Goal: Find specific page/section: Find specific page/section

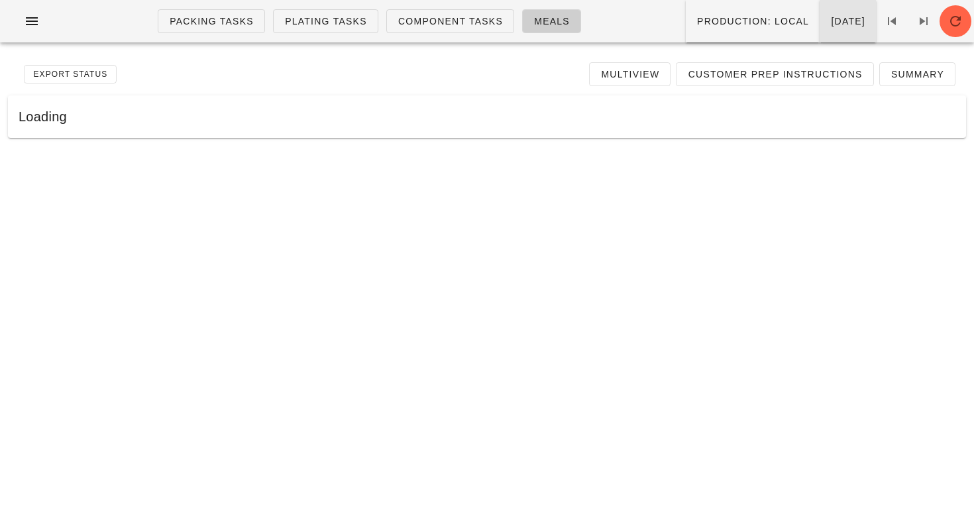
click at [830, 21] on span "Wednesday Aug 27" at bounding box center [847, 21] width 35 height 11
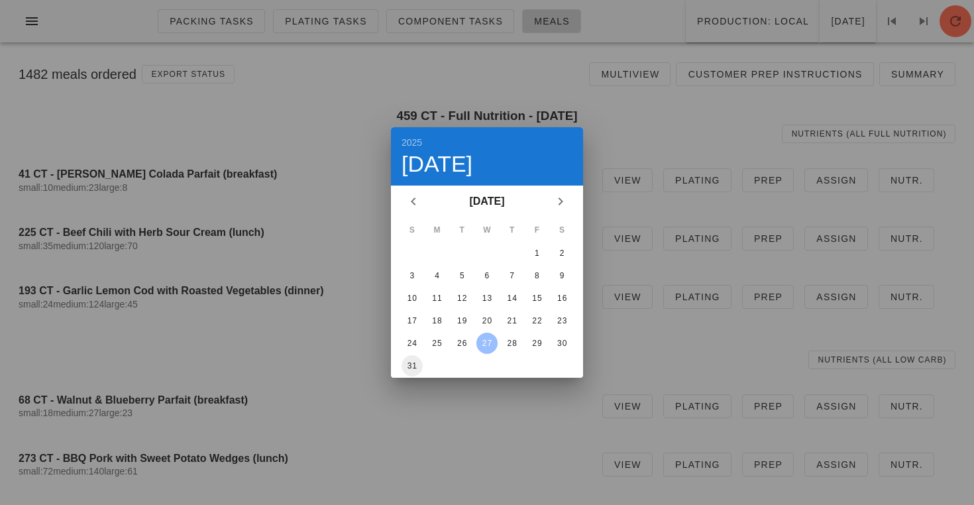
click at [415, 364] on div "31" at bounding box center [412, 365] width 21 height 9
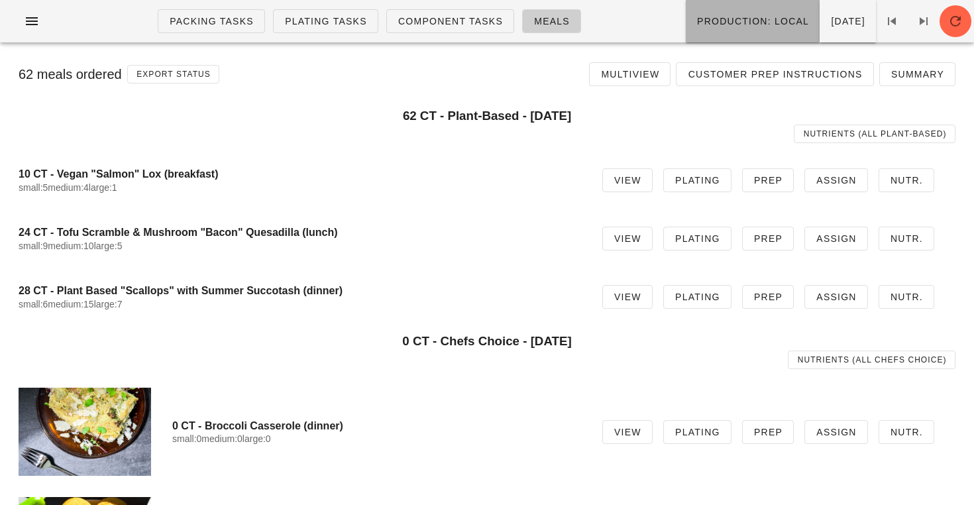
click at [686, 30] on button "Production: local" at bounding box center [753, 21] width 134 height 42
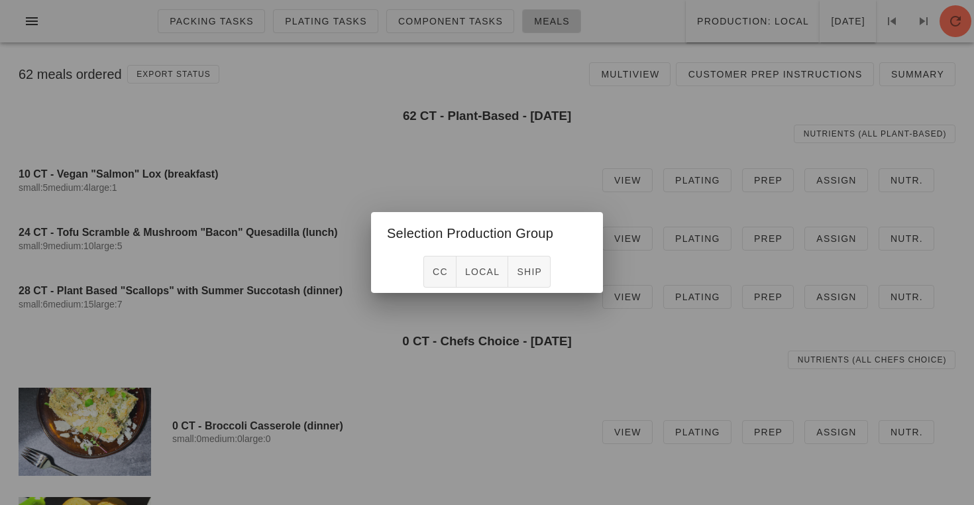
click at [491, 168] on div at bounding box center [487, 252] width 974 height 505
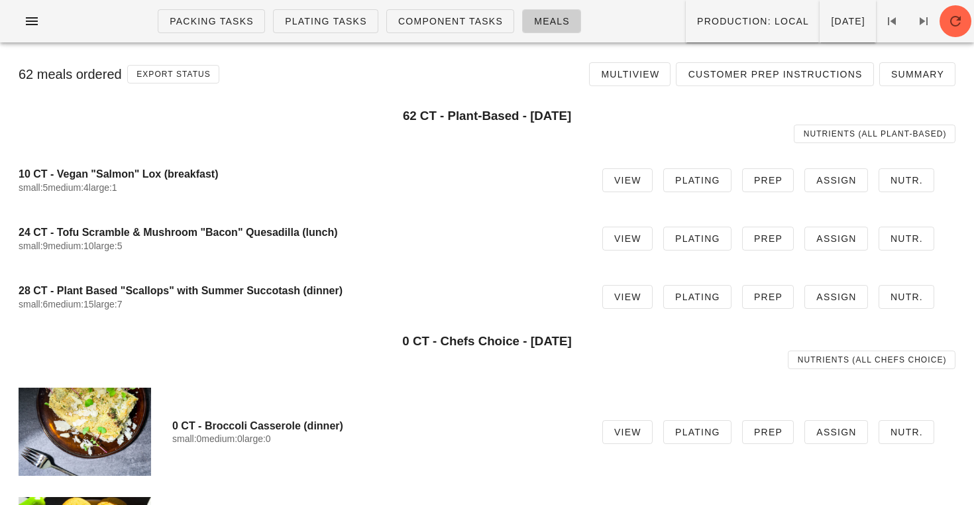
drag, startPoint x: 285, startPoint y: 290, endPoint x: 6, endPoint y: 227, distance: 285.8
click at [6, 227] on div "62 meals ordered Export Status Multiview Customer Prep Instructions Summary sel…" at bounding box center [487, 415] width 974 height 724
copy div "24 CT - Tofu Scramble & Mushroom "Bacon" Quesadilla (lunch) small:9 medium:10 l…"
click at [32, 30] on button "button" at bounding box center [32, 21] width 42 height 24
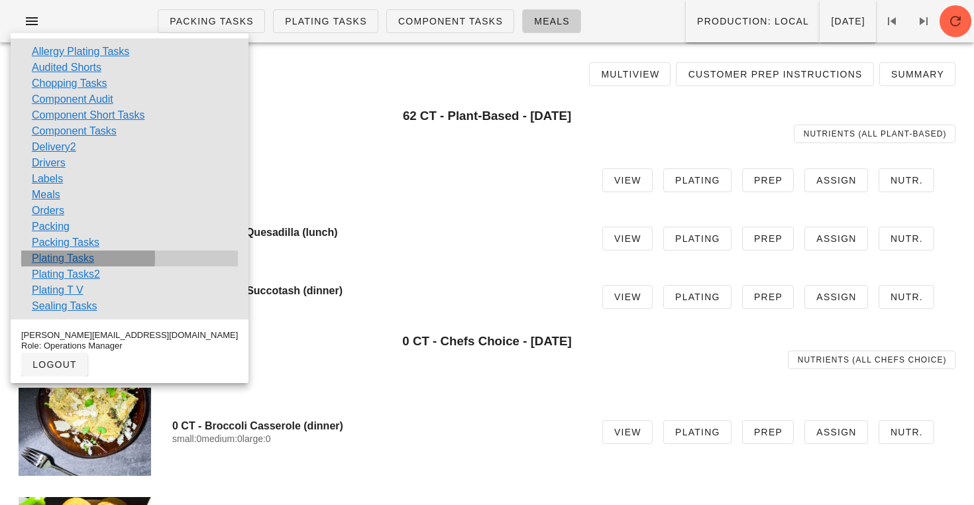
click at [56, 257] on link "Plating Tasks" at bounding box center [63, 258] width 62 height 16
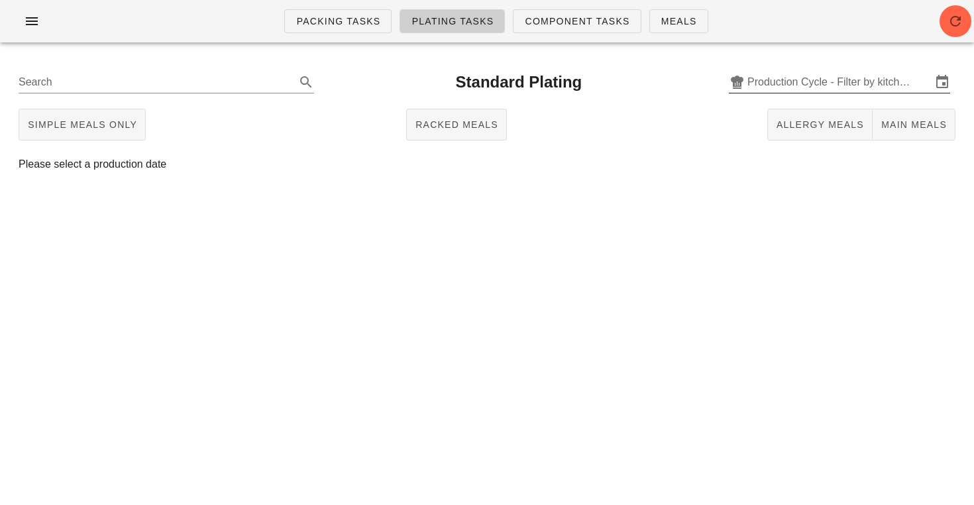
click at [788, 82] on input "Production Cycle - Filter by kitchen production schedules" at bounding box center [839, 82] width 184 height 21
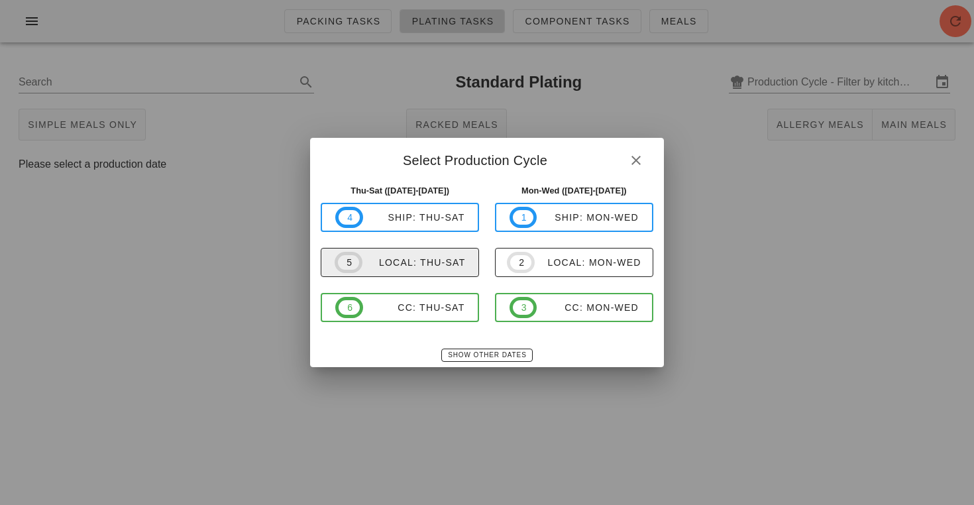
click at [435, 261] on div "local: Thu-Sat" at bounding box center [413, 262] width 103 height 11
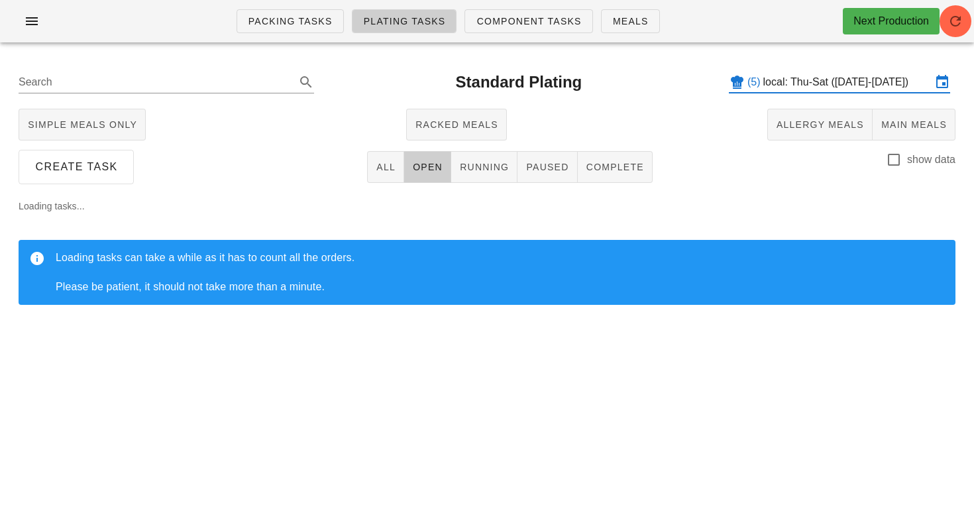
click at [827, 83] on input "local: Thu-Sat (Aug 28-Aug 30)" at bounding box center [847, 82] width 168 height 21
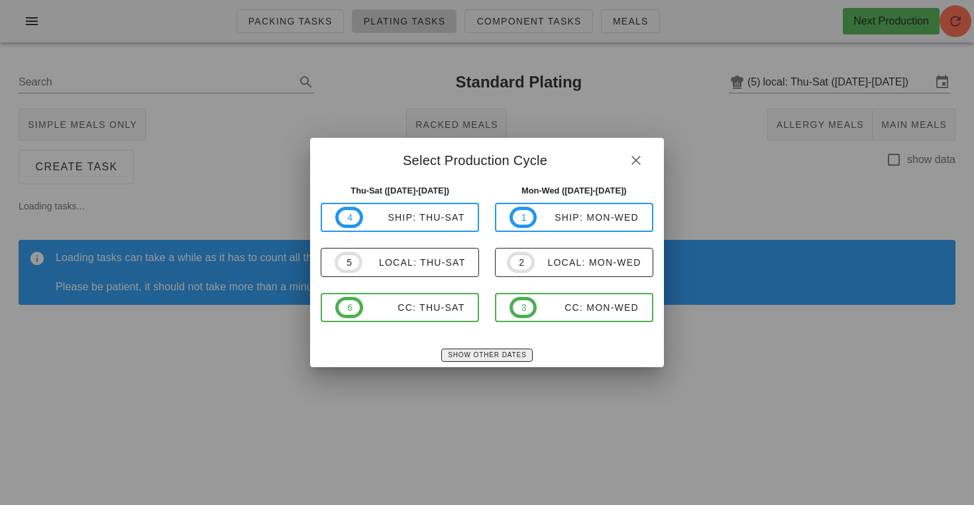
click at [467, 353] on span "Show Other Dates" at bounding box center [486, 354] width 79 height 7
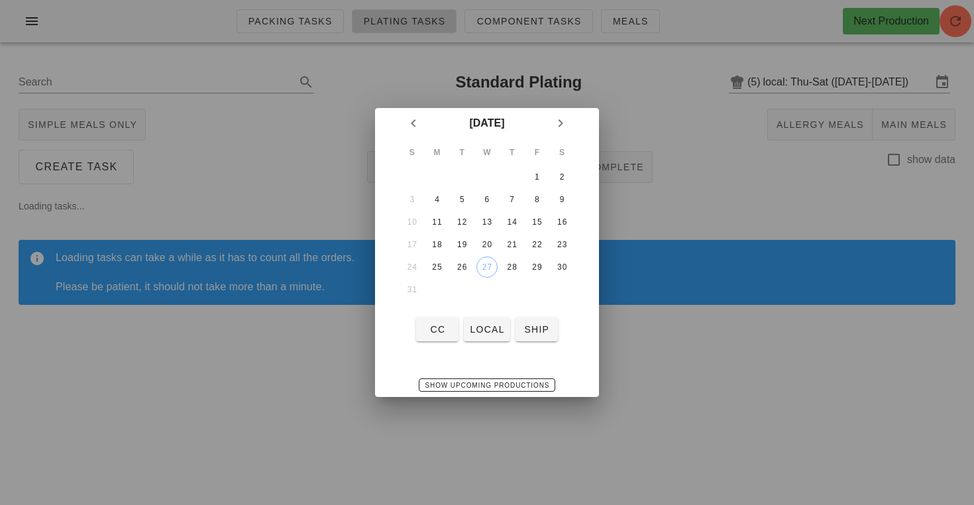
click at [416, 292] on td "31" at bounding box center [412, 289] width 24 height 21
click at [559, 266] on div "30" at bounding box center [561, 266] width 21 height 9
click at [488, 329] on span "local" at bounding box center [486, 329] width 35 height 11
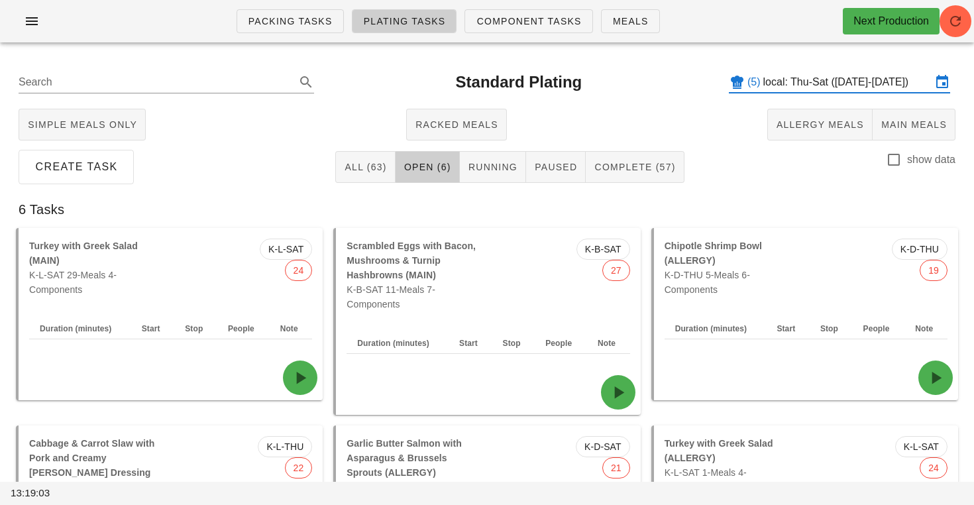
click at [803, 88] on input "local: Thu-Sat (Aug 28-Aug 30)" at bounding box center [847, 82] width 168 height 21
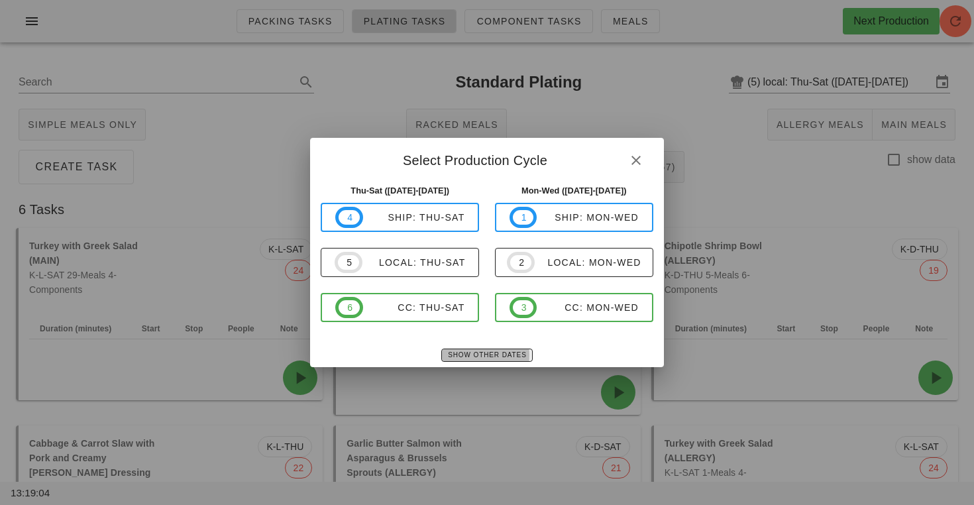
click at [496, 351] on span "Show Other Dates" at bounding box center [486, 354] width 79 height 7
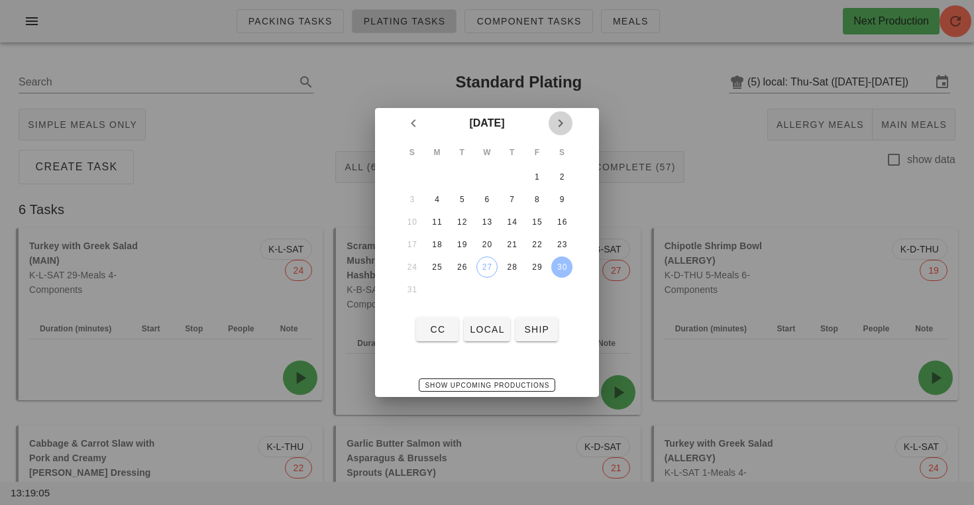
click at [563, 126] on icon "Next month" at bounding box center [561, 123] width 16 height 16
click at [444, 184] on button "1" at bounding box center [437, 176] width 21 height 21
click at [476, 319] on button "local" at bounding box center [487, 329] width 46 height 24
type input "local: Mon-Wed ([DATE]-[DATE])"
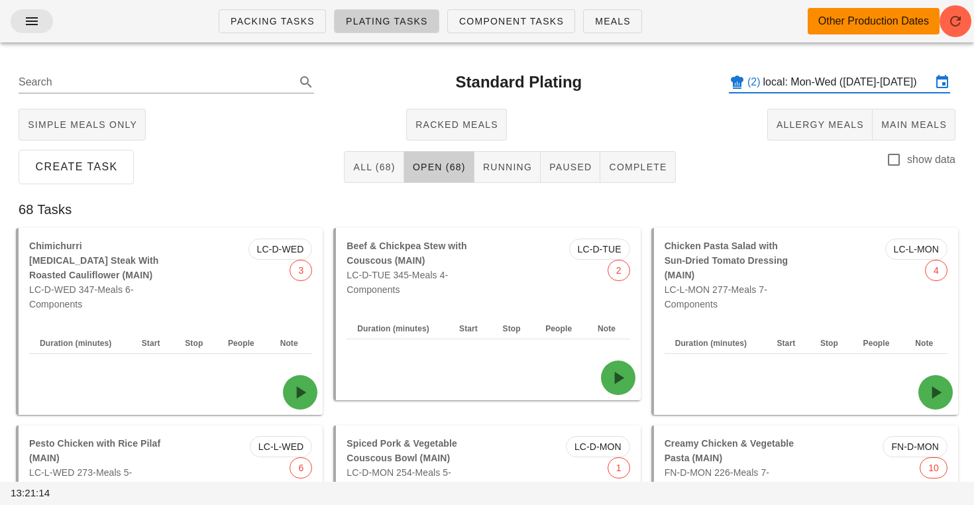
click at [36, 27] on icon "button" at bounding box center [32, 21] width 16 height 16
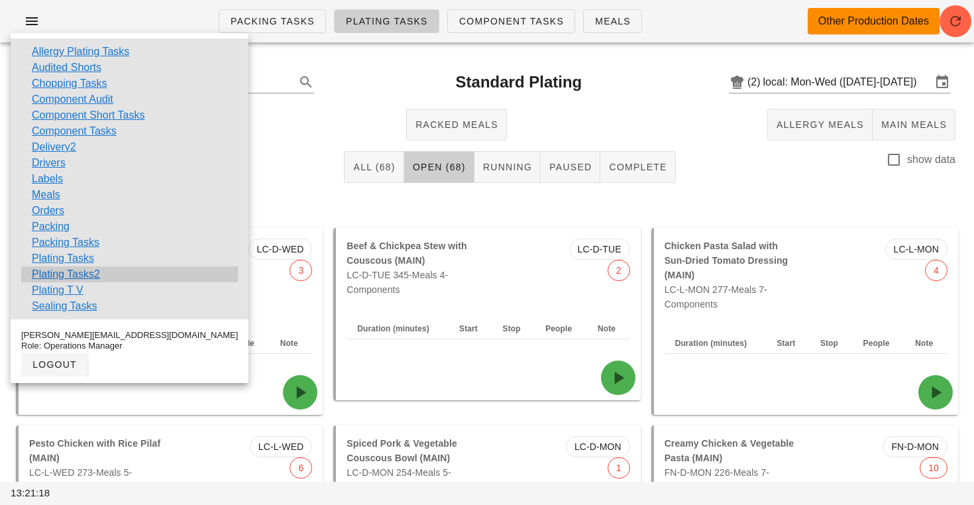
click at [82, 273] on link "Plating Tasks2" at bounding box center [66, 274] width 68 height 16
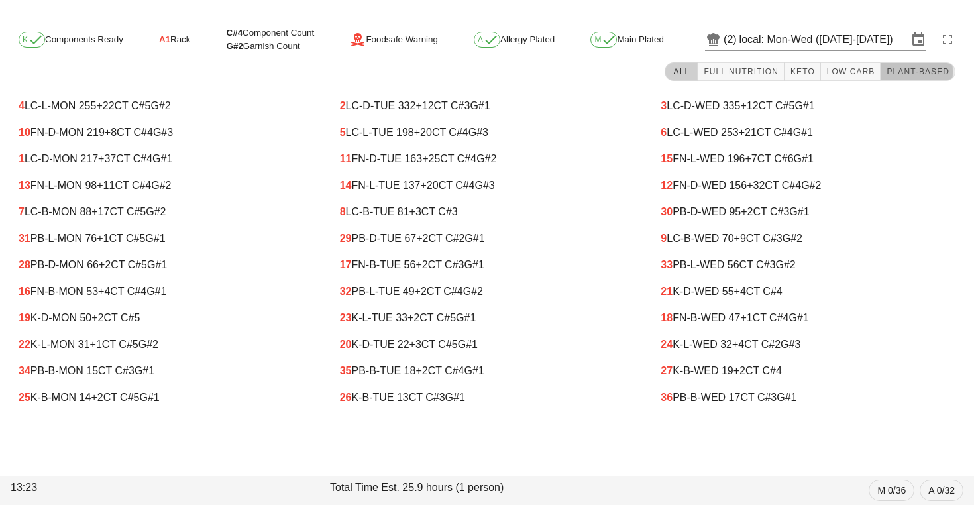
click at [895, 70] on span "Plant-Based" at bounding box center [918, 71] width 64 height 9
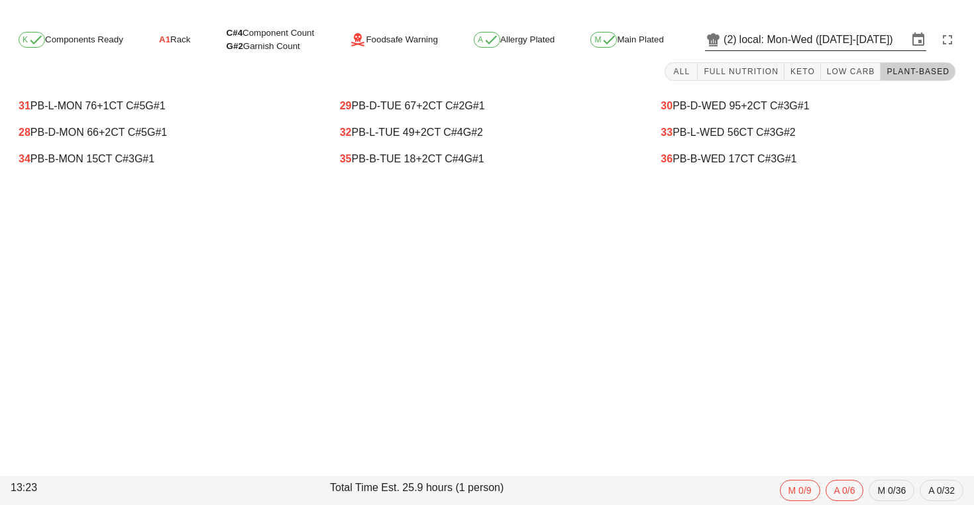
click at [806, 42] on input "local: Mon-Wed ([DATE]-[DATE])" at bounding box center [823, 39] width 168 height 21
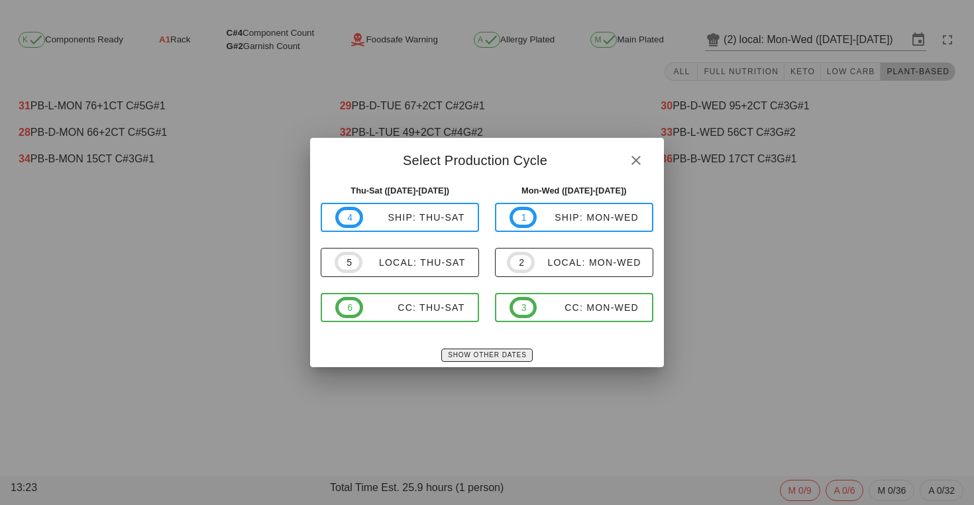
click at [473, 358] on span "Show Other Dates" at bounding box center [486, 354] width 79 height 7
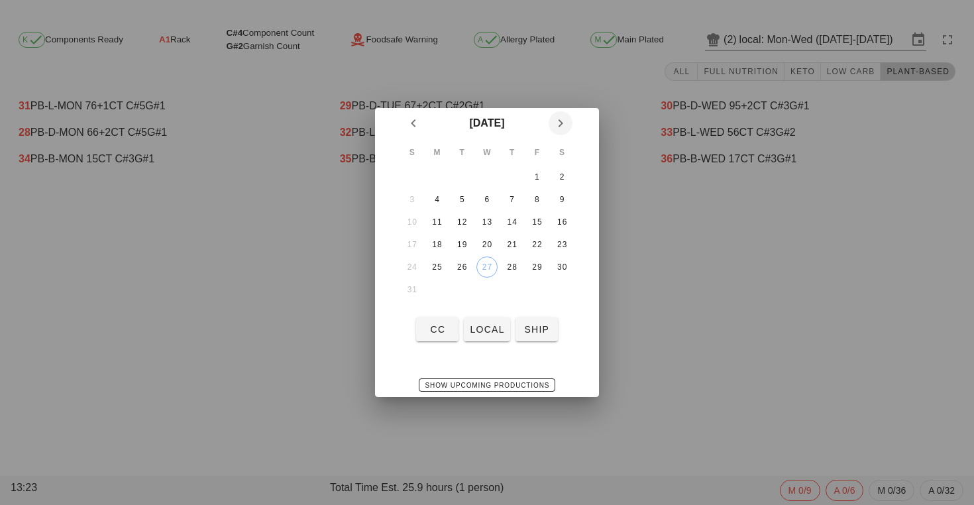
click at [563, 127] on icon "Next month" at bounding box center [561, 123] width 16 height 16
click at [415, 176] on td at bounding box center [412, 176] width 24 height 21
click at [400, 176] on td at bounding box center [412, 176] width 24 height 21
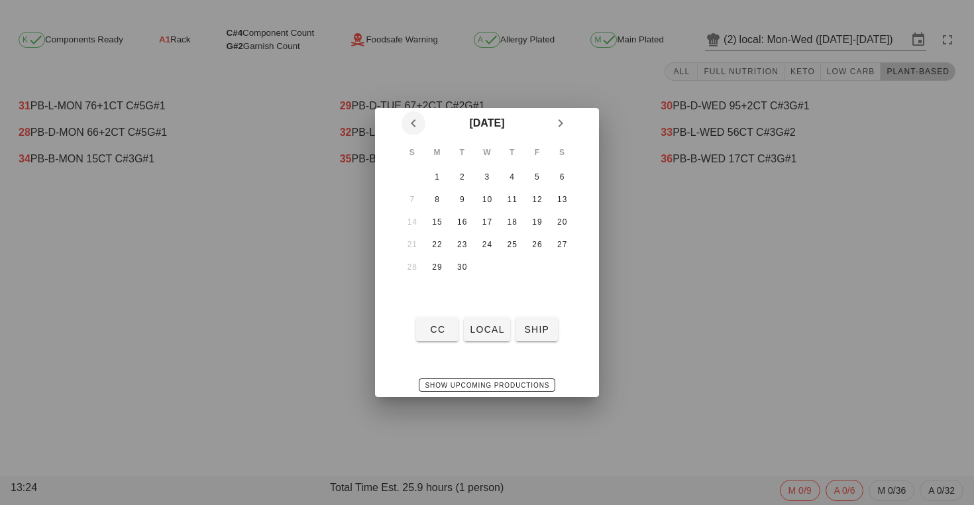
click at [415, 129] on icon "Previous month" at bounding box center [414, 123] width 16 height 16
click at [410, 294] on td "31" at bounding box center [412, 289] width 24 height 21
click at [562, 126] on icon "Next month" at bounding box center [561, 123] width 16 height 16
click at [612, 269] on div at bounding box center [487, 252] width 974 height 505
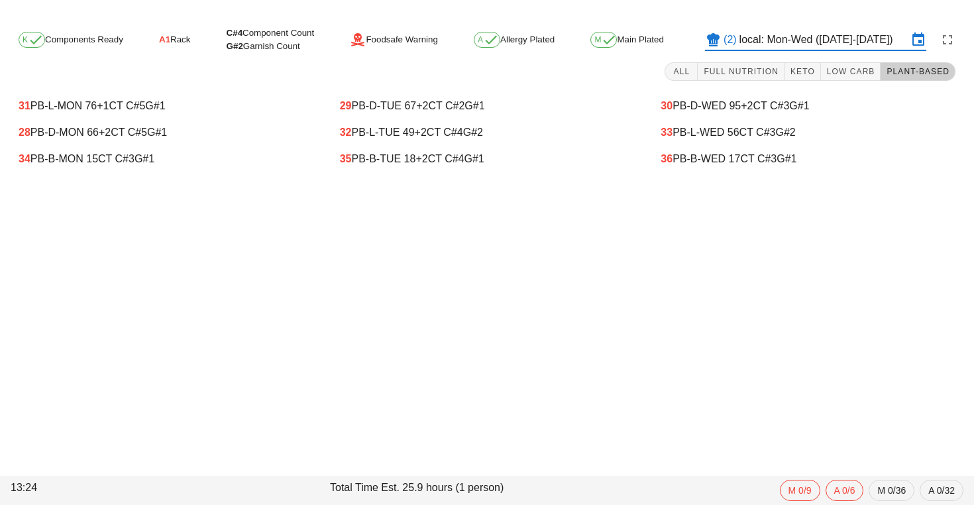
click at [762, 40] on input "local: Mon-Wed ([DATE]-[DATE])" at bounding box center [823, 39] width 168 height 21
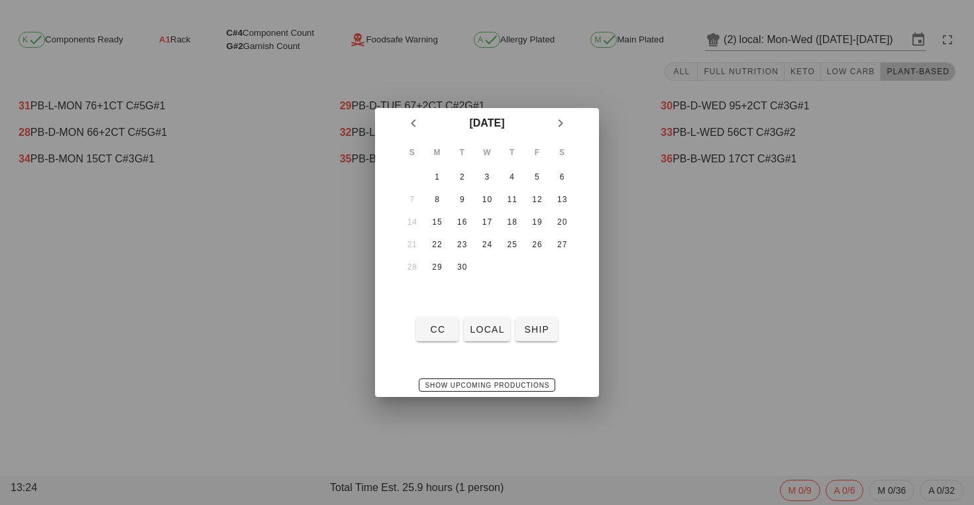
click at [667, 290] on div at bounding box center [487, 252] width 974 height 505
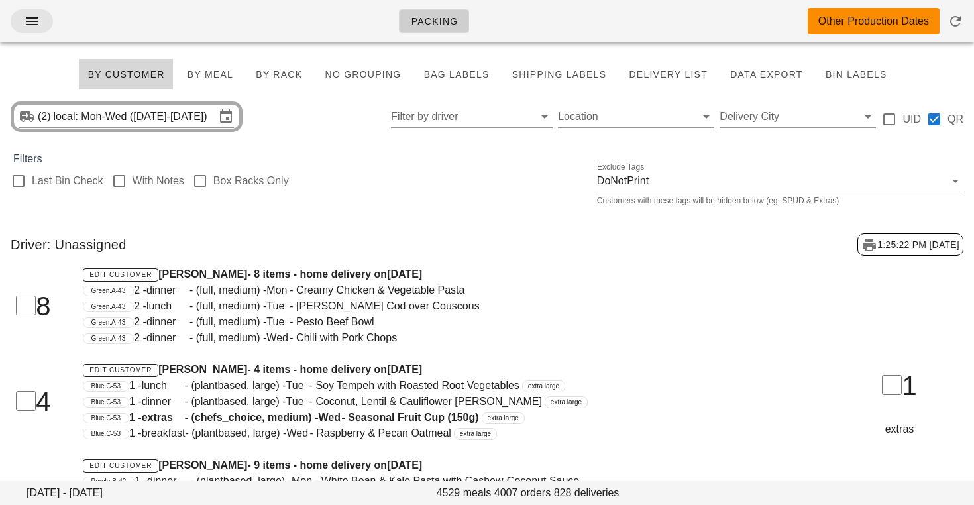
click at [27, 30] on button "button" at bounding box center [32, 21] width 42 height 24
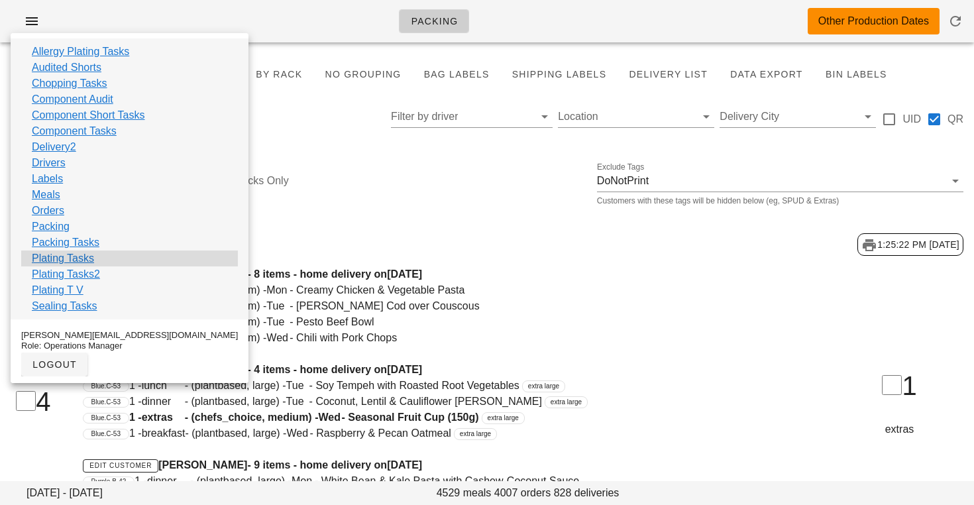
click at [59, 260] on link "Plating Tasks" at bounding box center [63, 258] width 62 height 16
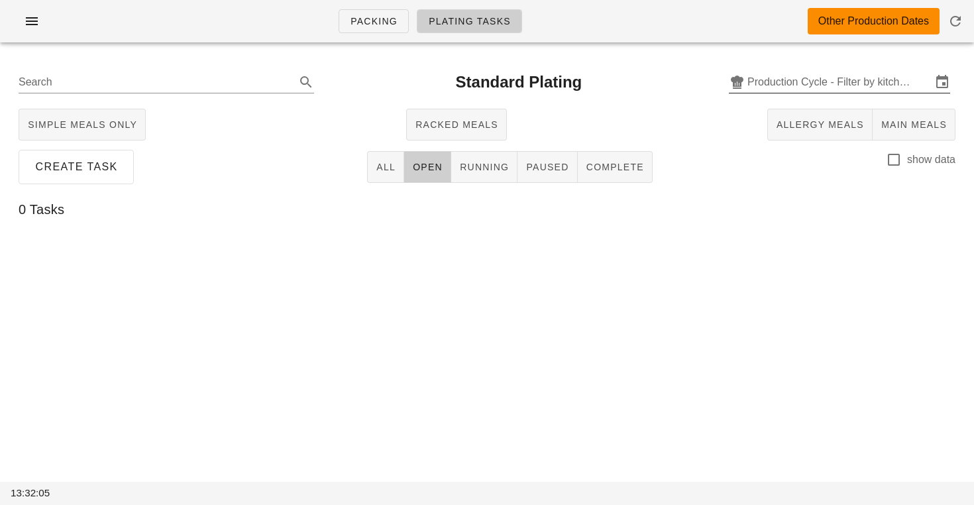
click at [779, 83] on input "Production Cycle - Filter by kitchen production schedules" at bounding box center [839, 82] width 184 height 21
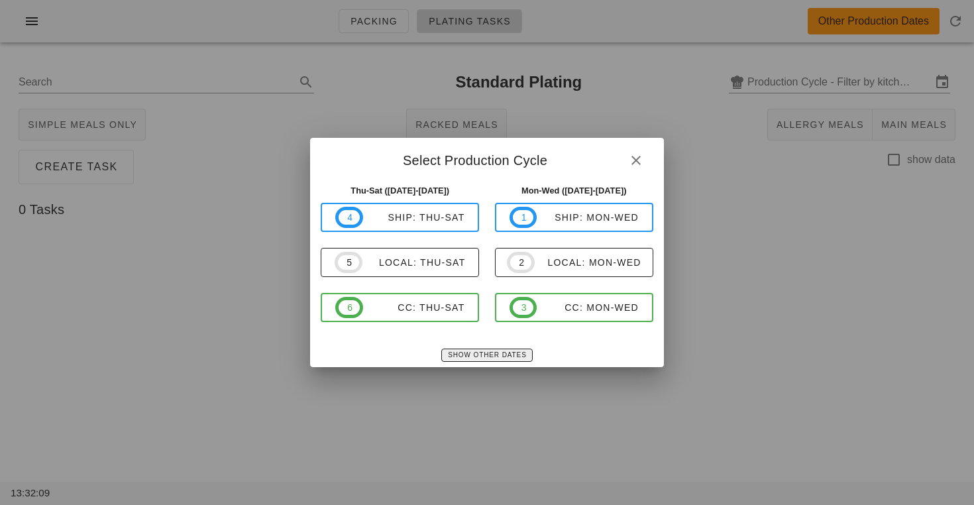
click at [478, 355] on span "Show Other Dates" at bounding box center [486, 354] width 79 height 7
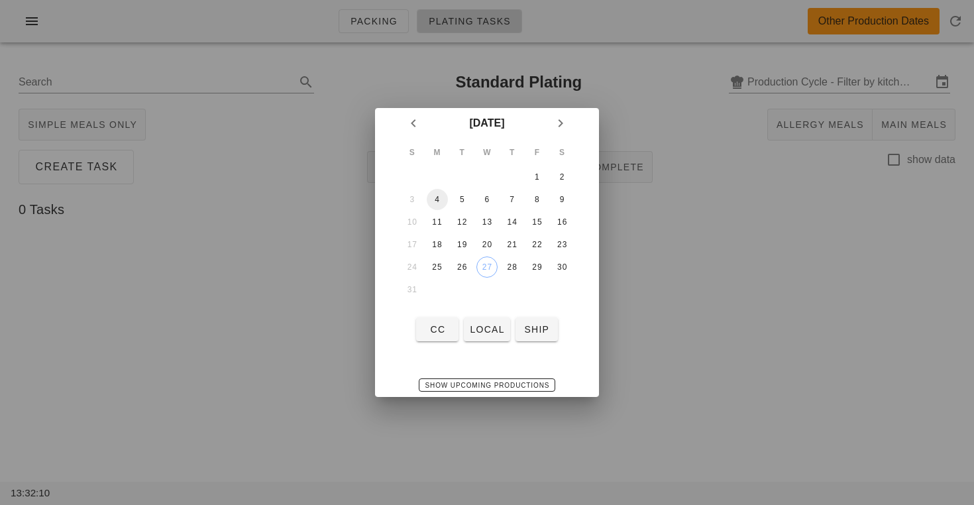
click at [436, 201] on div "4" at bounding box center [437, 199] width 21 height 9
click at [561, 125] on icon "Next month" at bounding box center [561, 123] width 16 height 16
click at [443, 170] on button "1" at bounding box center [437, 176] width 21 height 21
click at [465, 176] on div "2" at bounding box center [461, 176] width 21 height 9
click at [437, 171] on button "1" at bounding box center [437, 176] width 21 height 21
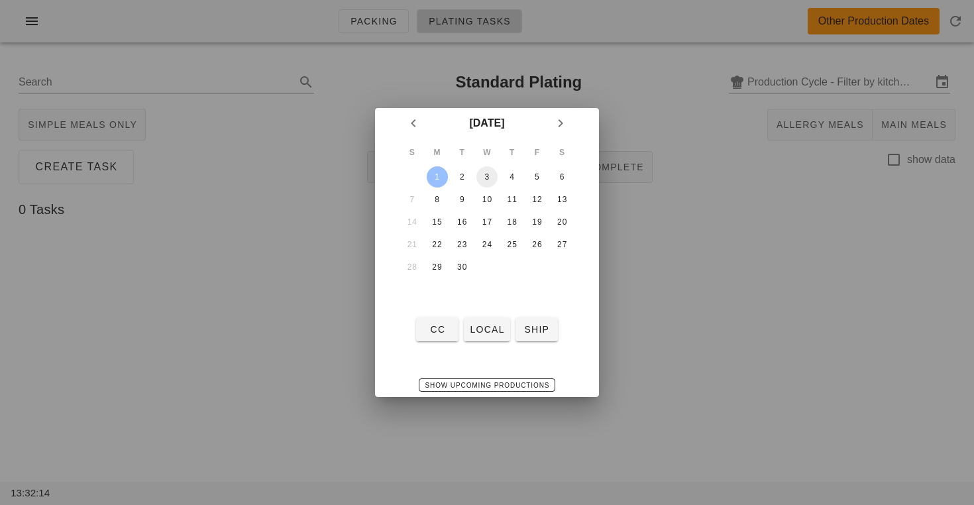
click at [488, 174] on div "3" at bounding box center [486, 176] width 21 height 9
click at [435, 178] on div "1" at bounding box center [437, 176] width 21 height 9
click at [477, 326] on span "local" at bounding box center [486, 329] width 35 height 11
type input "local: Mon-Wed ([DATE]-[DATE])"
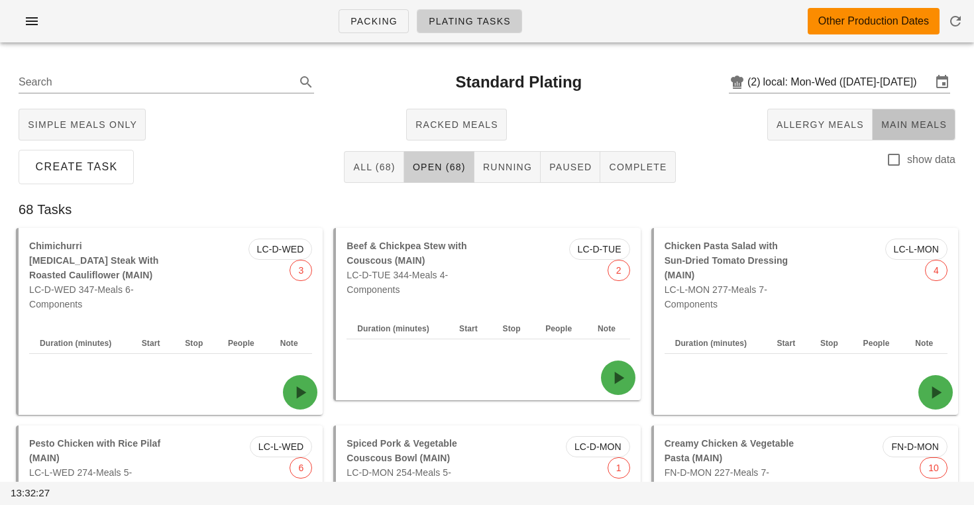
click at [919, 119] on span "Main Meals" at bounding box center [914, 124] width 66 height 11
click at [39, 27] on icon "button" at bounding box center [32, 21] width 16 height 16
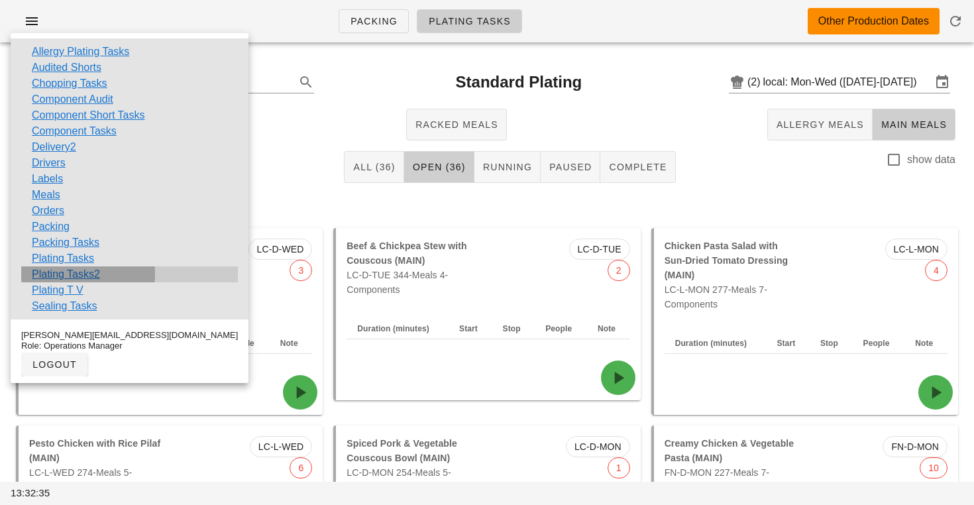
click at [59, 268] on link "Plating Tasks2" at bounding box center [66, 274] width 68 height 16
